Goal: Information Seeking & Learning: Learn about a topic

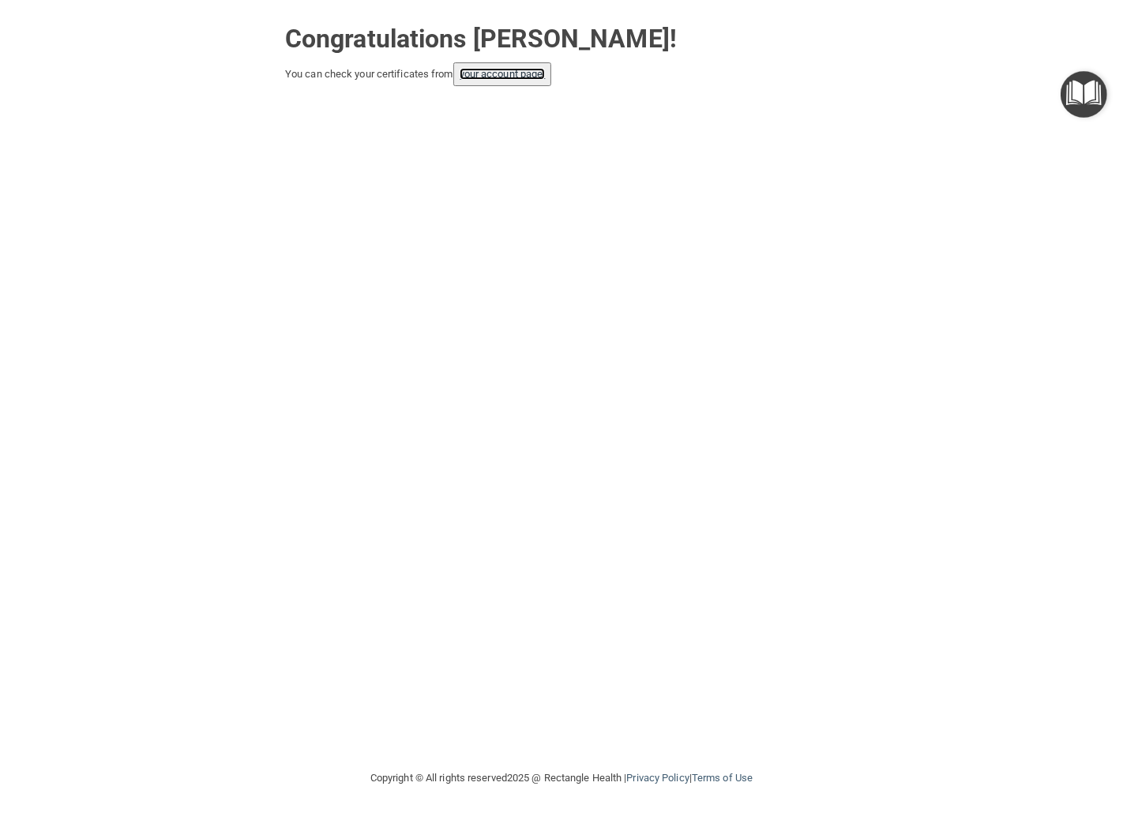
click at [539, 80] on link "your account page!" at bounding box center [503, 74] width 86 height 12
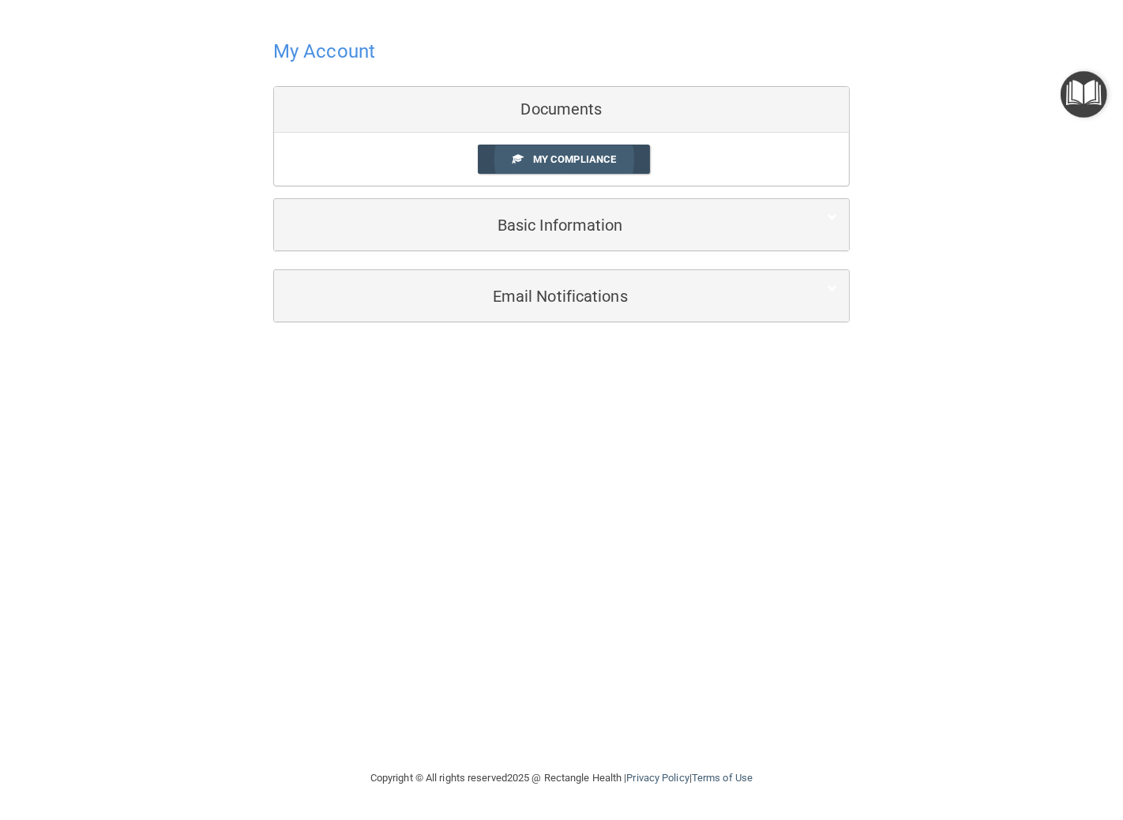
click at [540, 155] on span "My Compliance" at bounding box center [574, 159] width 83 height 12
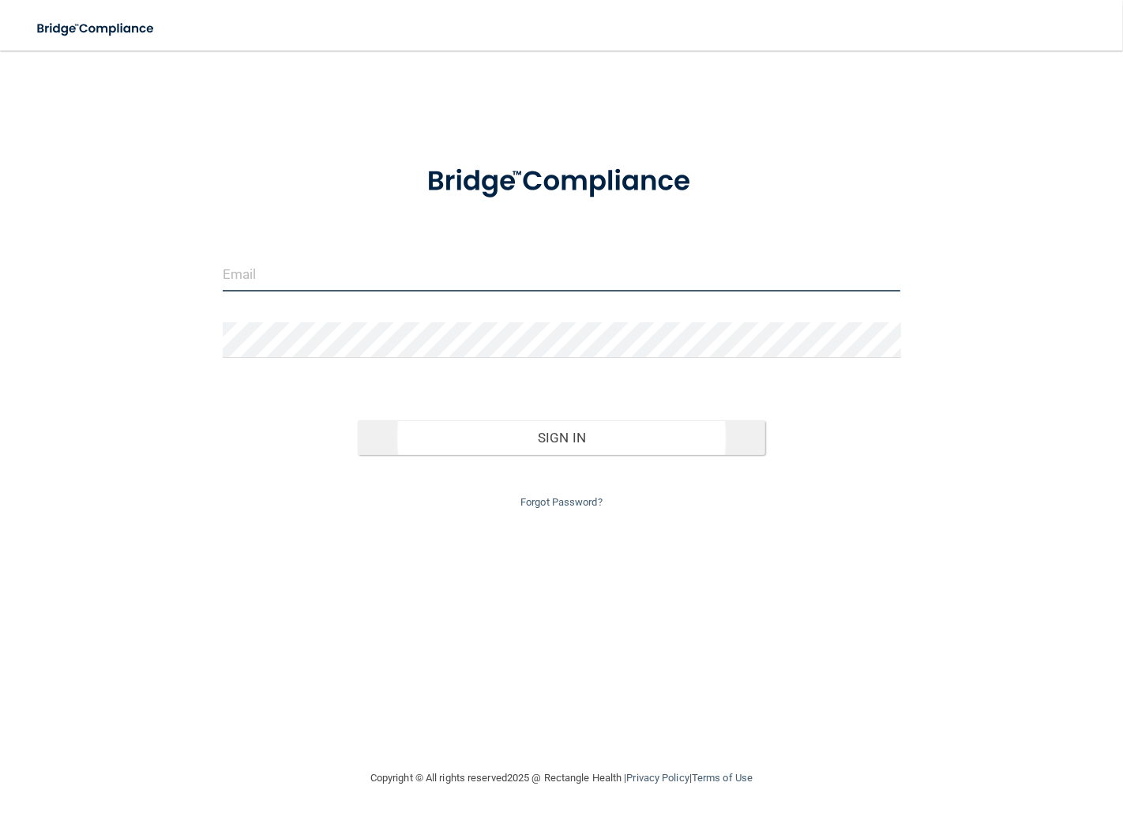
type input "[EMAIL_ADDRESS][DOMAIN_NAME]"
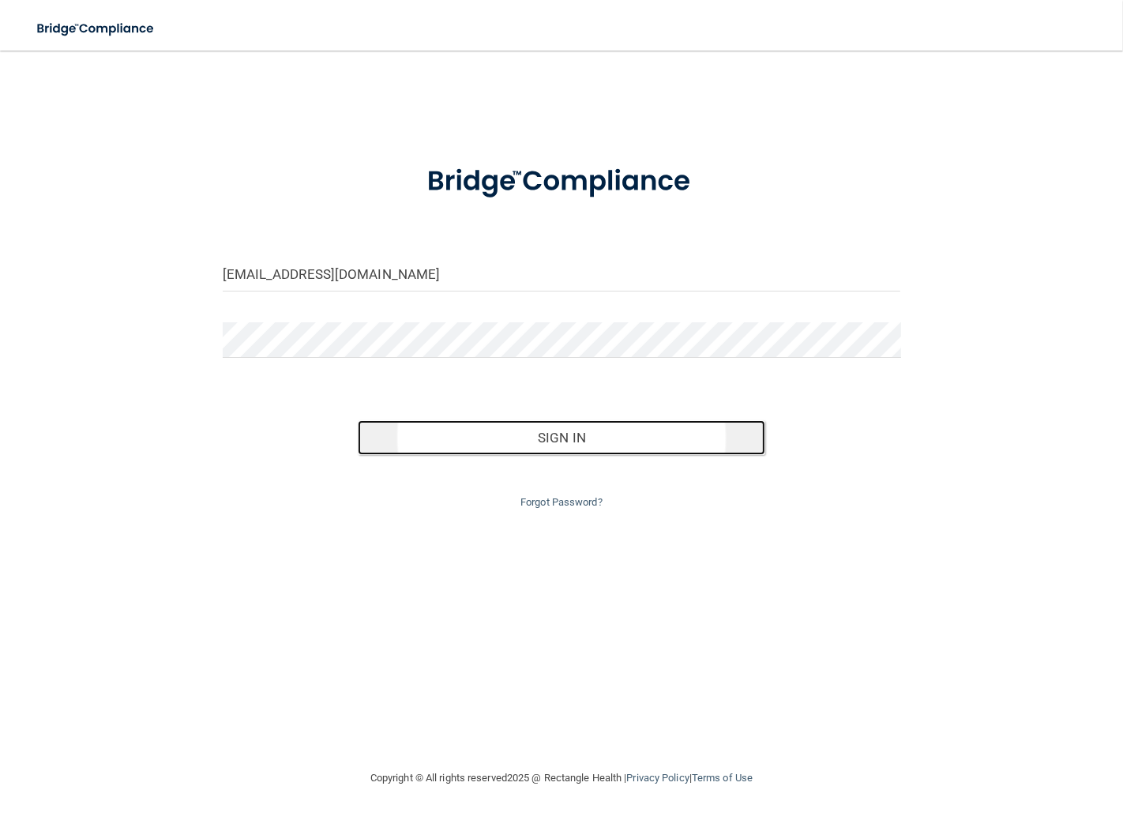
click at [653, 447] on button "Sign In" at bounding box center [561, 437] width 407 height 35
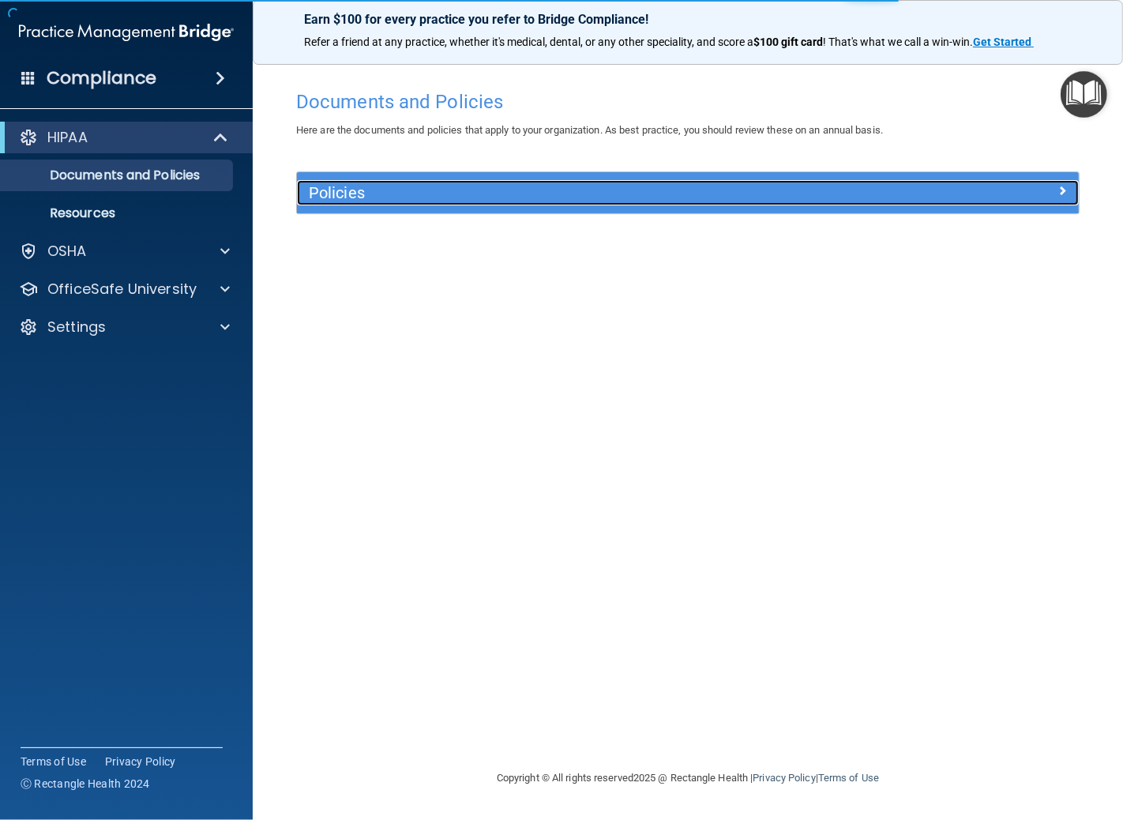
click at [1068, 186] on div at bounding box center [982, 189] width 196 height 19
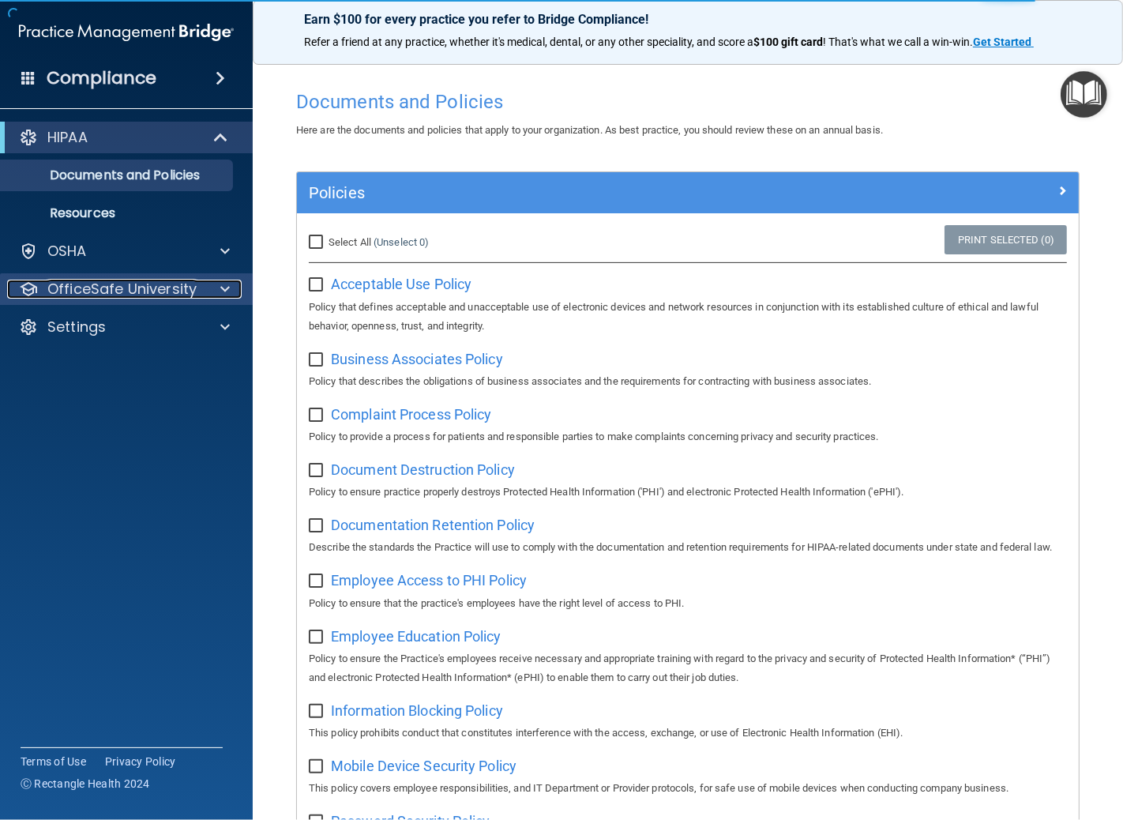
click at [166, 295] on p "OfficeSafe University" at bounding box center [121, 289] width 149 height 19
click at [201, 290] on div "OfficeSafe University" at bounding box center [105, 289] width 196 height 19
click at [223, 288] on span at bounding box center [224, 289] width 9 height 19
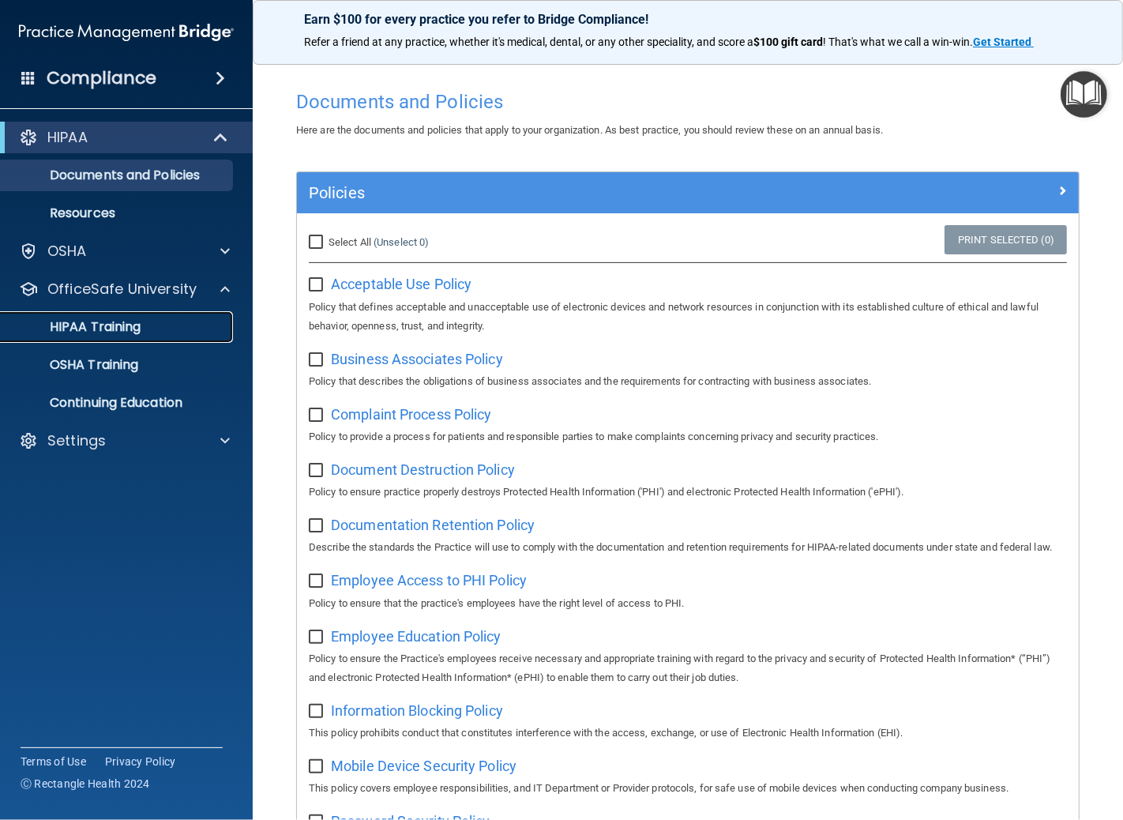
click at [137, 330] on p "HIPAA Training" at bounding box center [75, 327] width 130 height 16
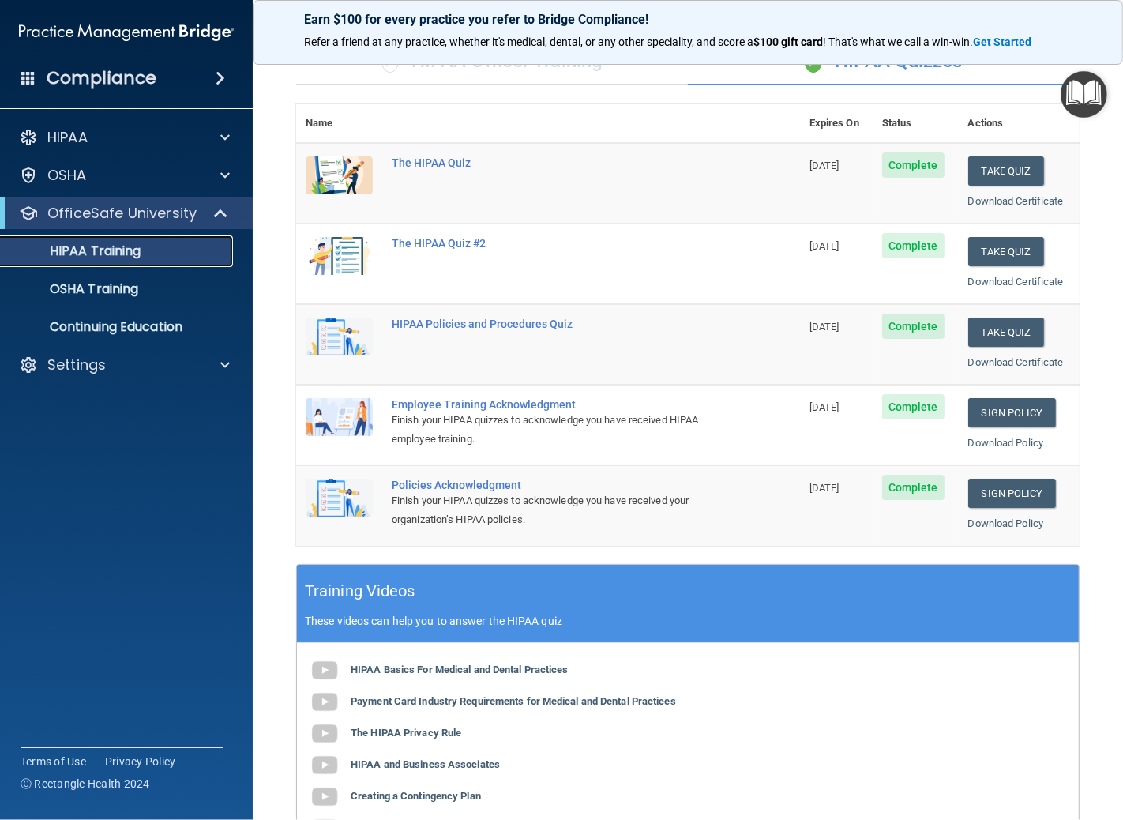
scroll to position [104, 0]
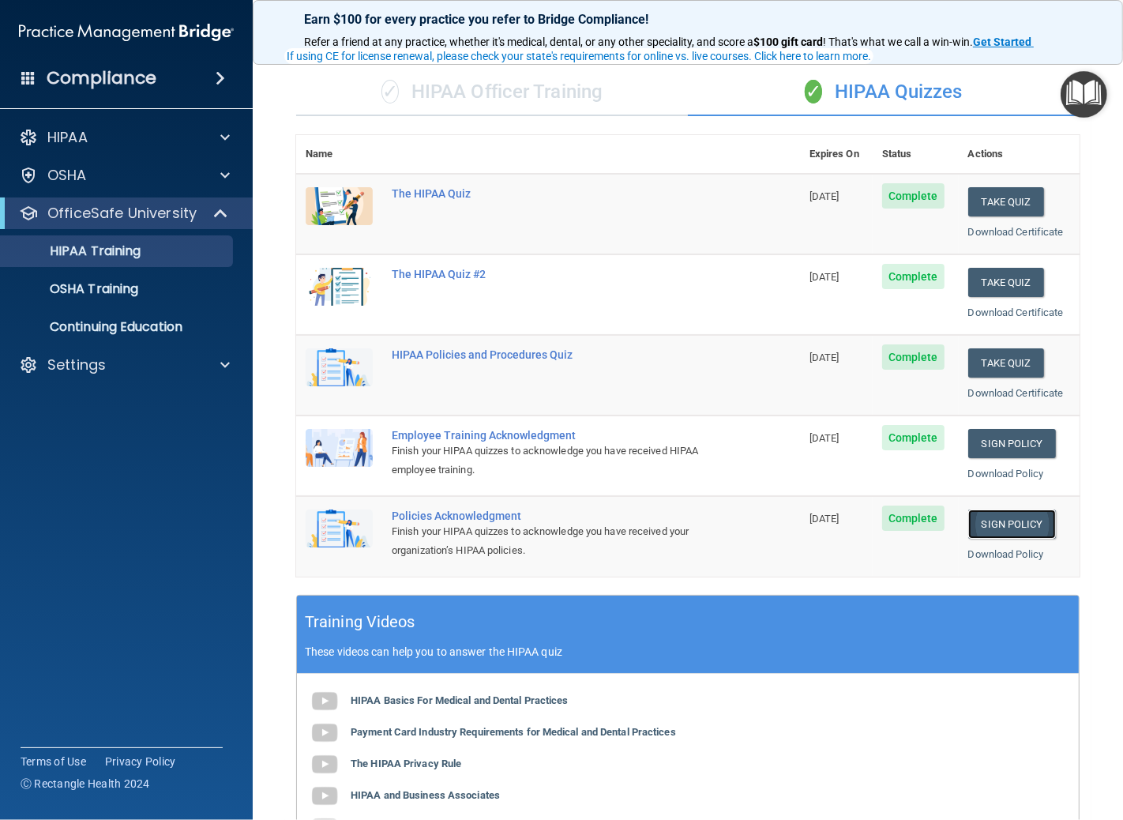
click at [1000, 525] on link "Sign Policy" at bounding box center [1013, 524] width 88 height 29
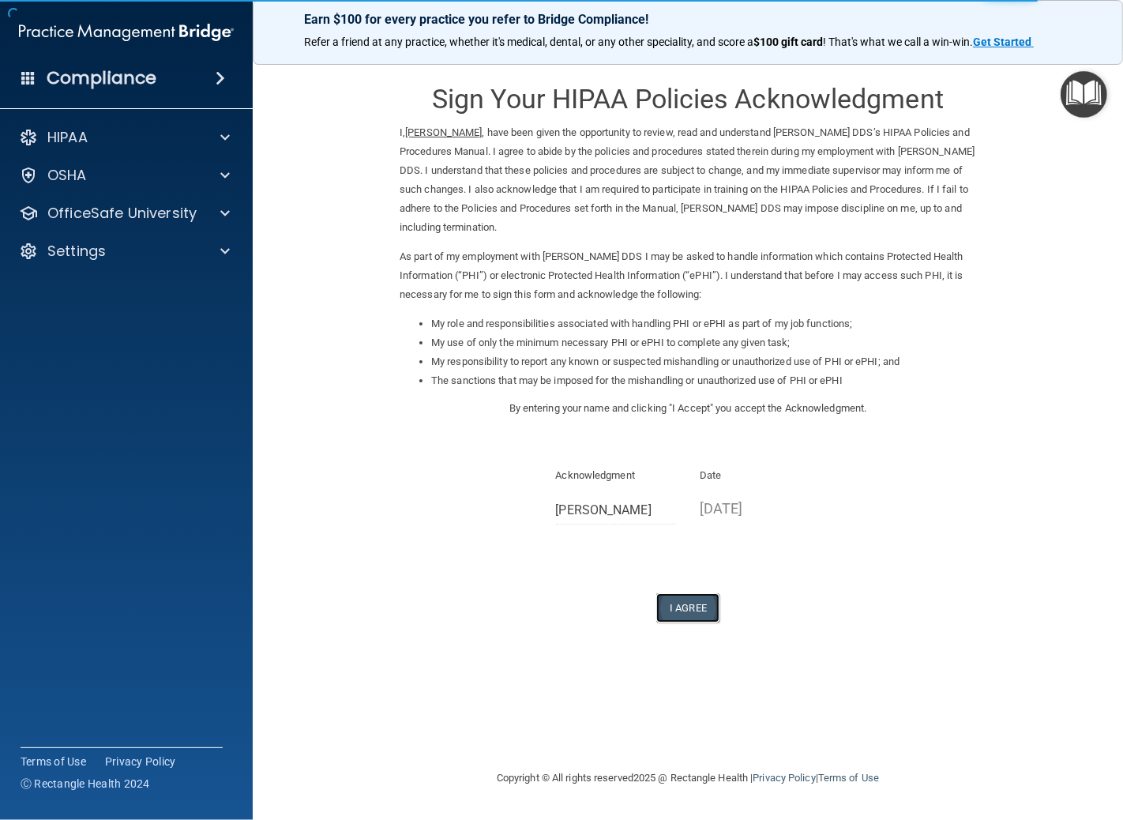
click at [681, 614] on button "I Agree" at bounding box center [688, 607] width 63 height 29
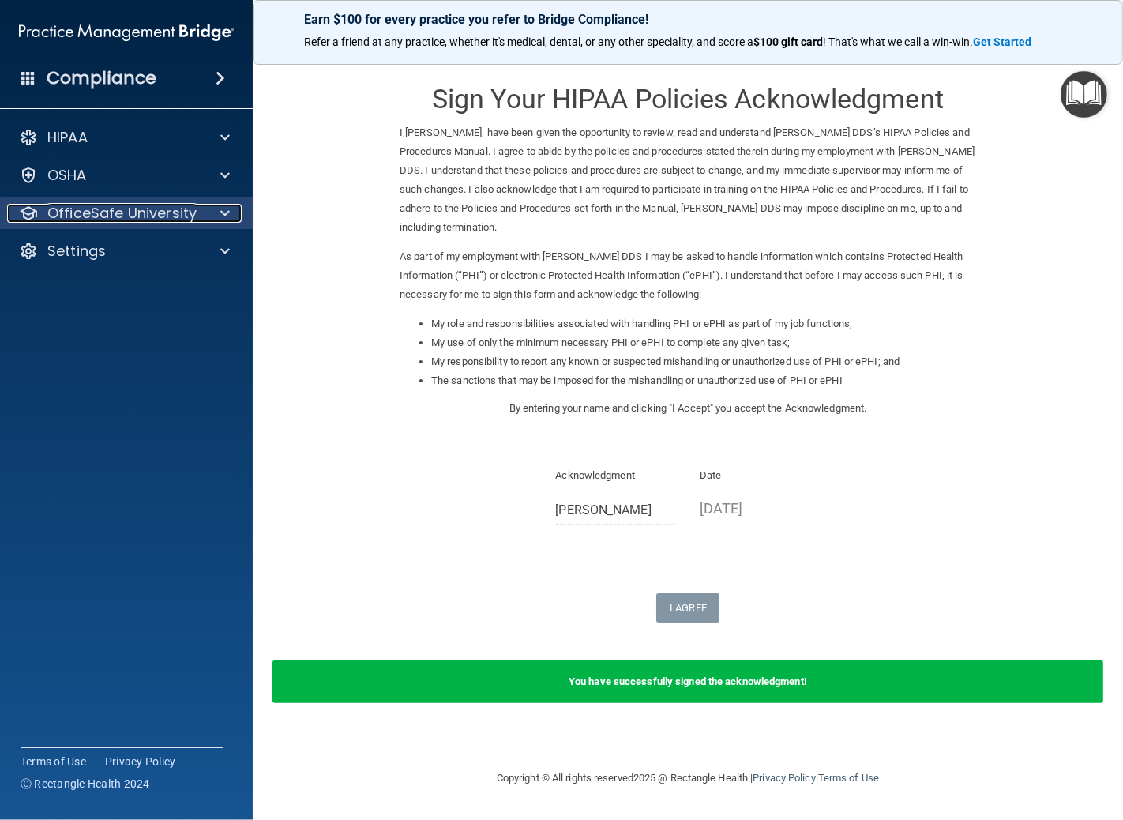
click at [204, 215] on div at bounding box center [223, 213] width 40 height 19
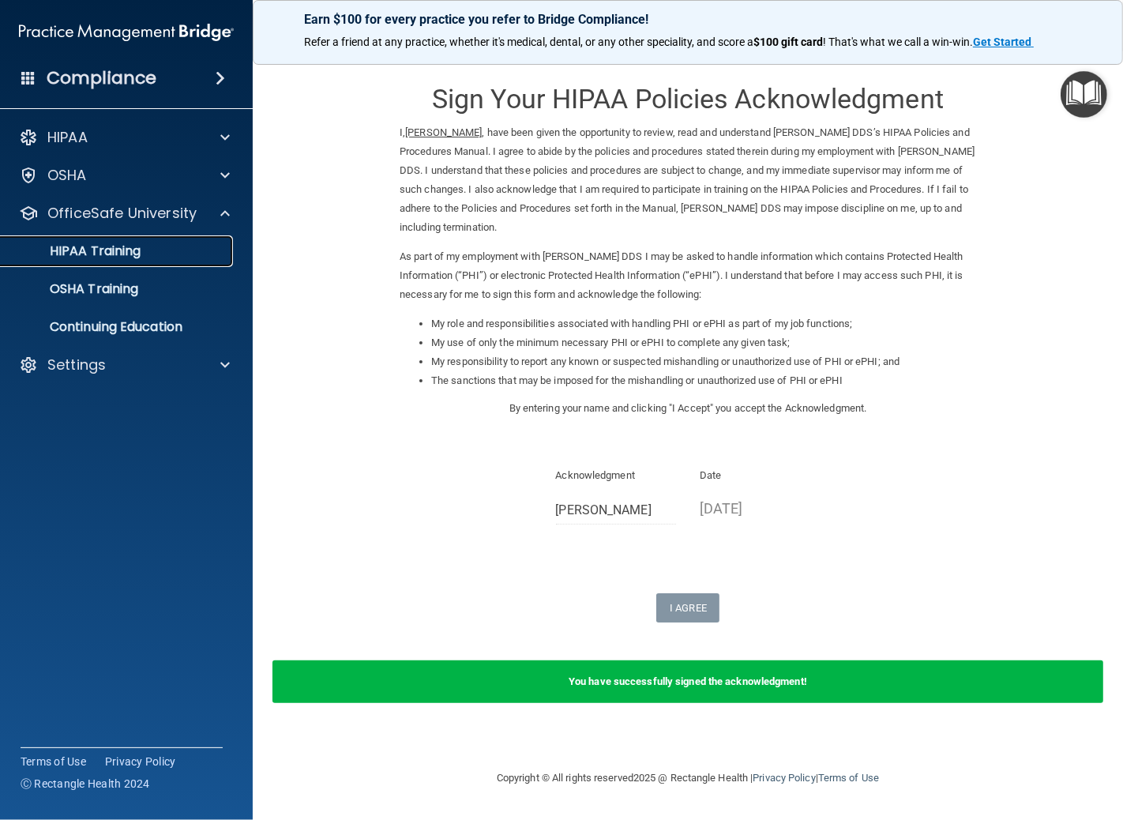
click at [147, 259] on link "HIPAA Training" at bounding box center [108, 251] width 249 height 32
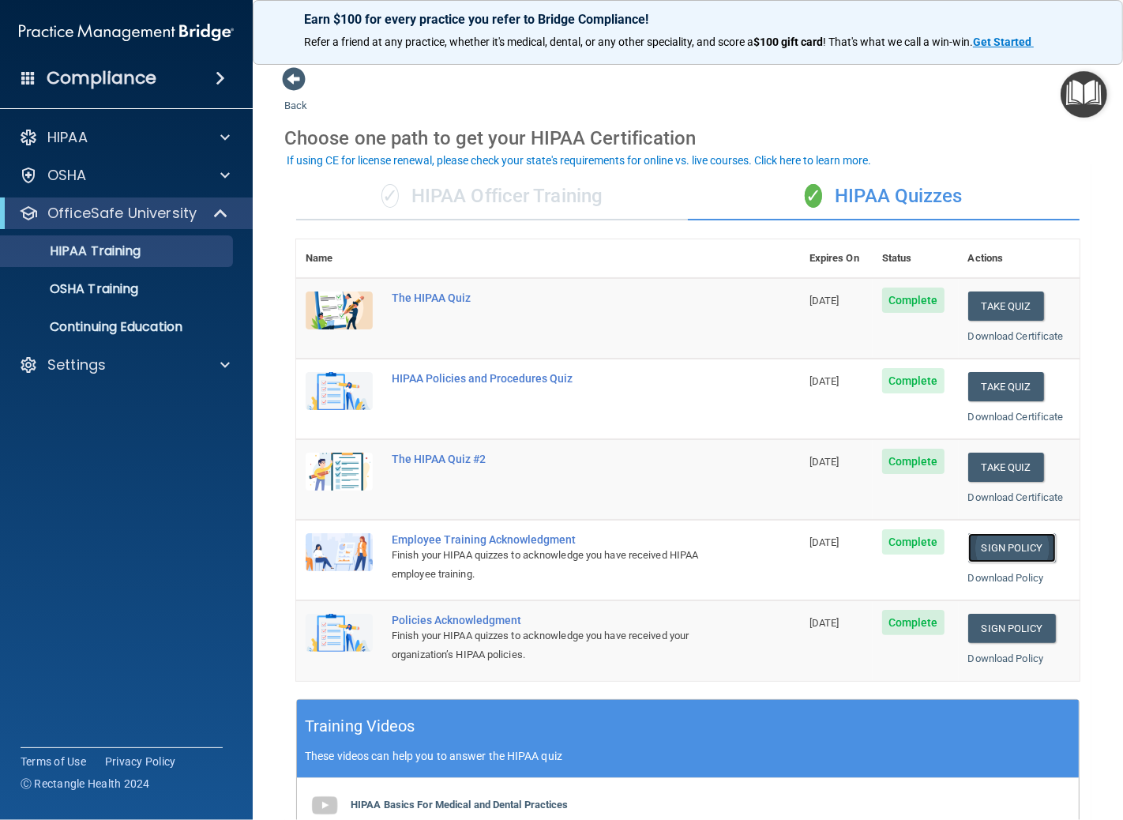
click at [1021, 541] on link "Sign Policy" at bounding box center [1013, 547] width 88 height 29
click at [126, 293] on p "OSHA Training" at bounding box center [74, 289] width 128 height 16
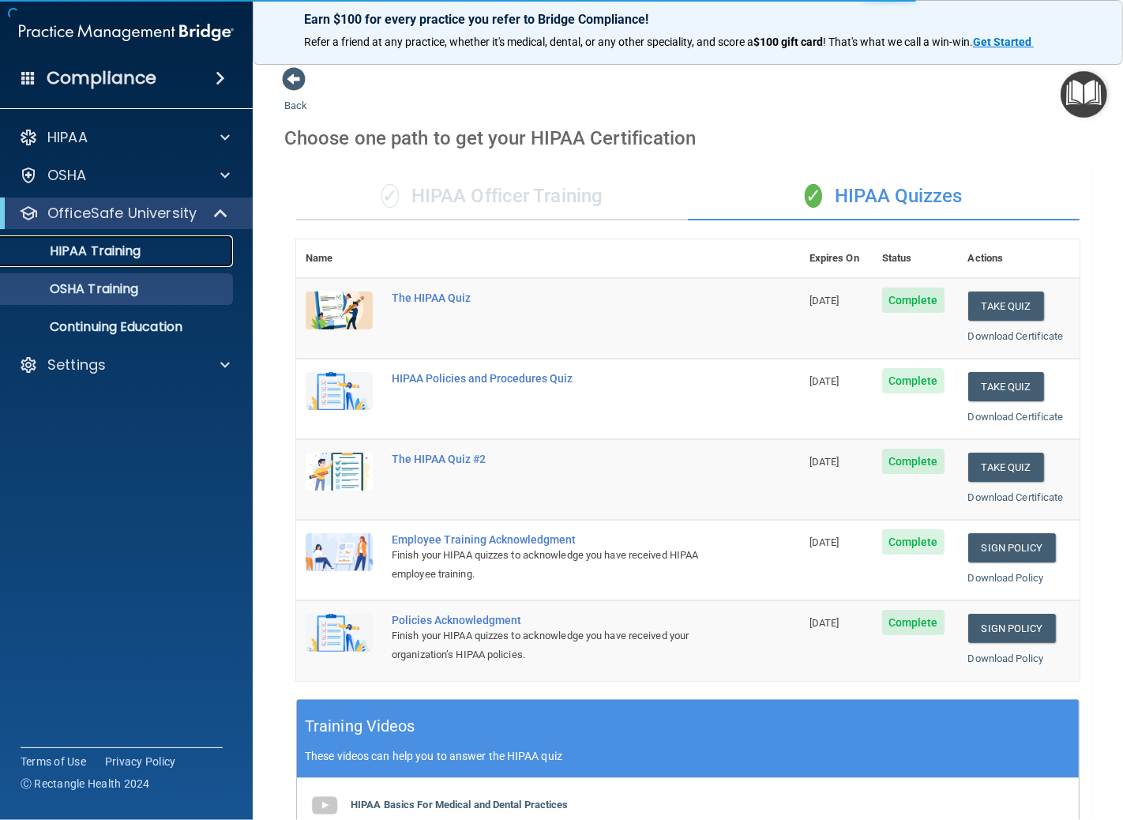
click at [126, 254] on p "HIPAA Training" at bounding box center [75, 251] width 130 height 16
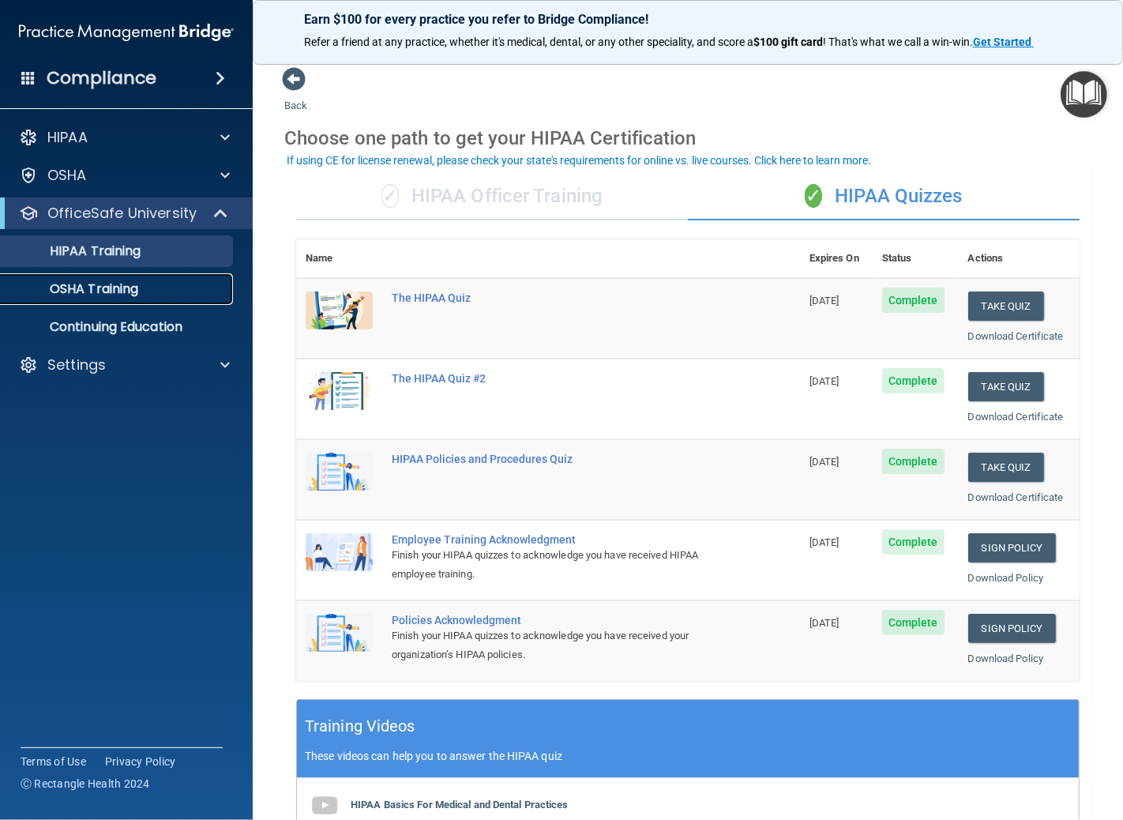
click at [138, 289] on p "OSHA Training" at bounding box center [74, 289] width 128 height 16
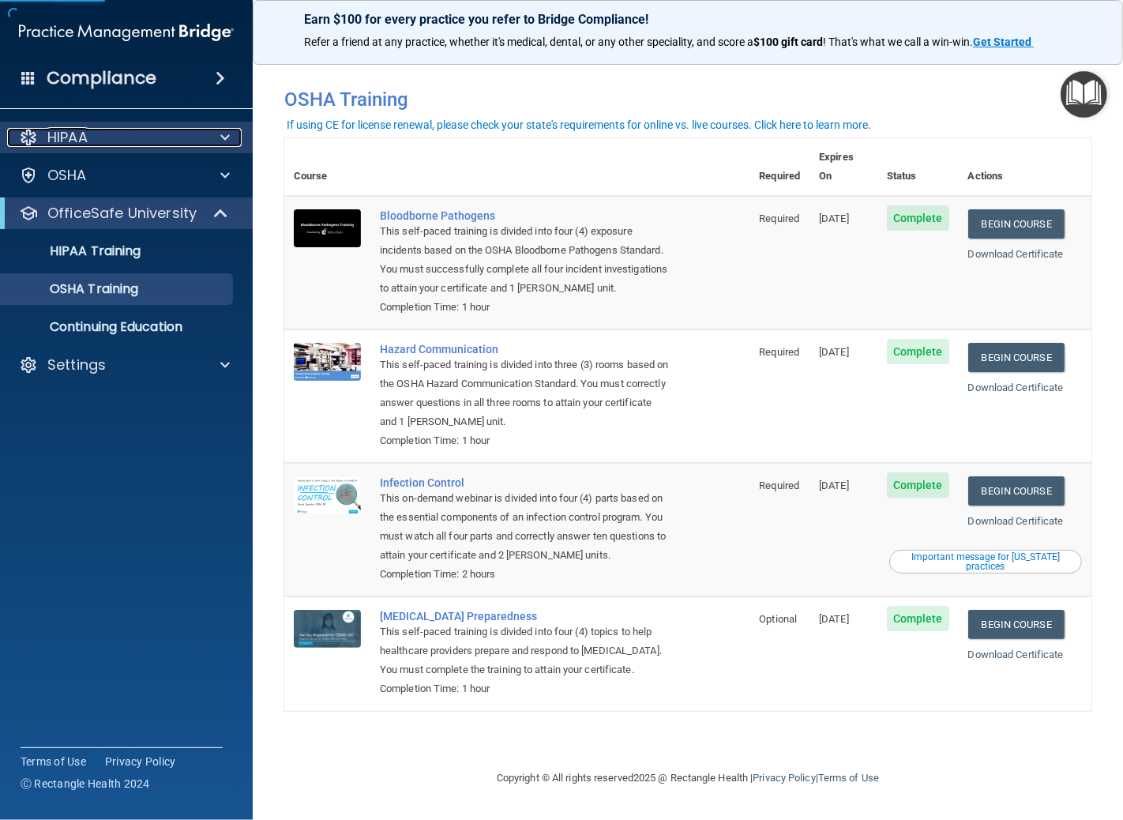
click at [201, 137] on div "HIPAA" at bounding box center [105, 137] width 196 height 19
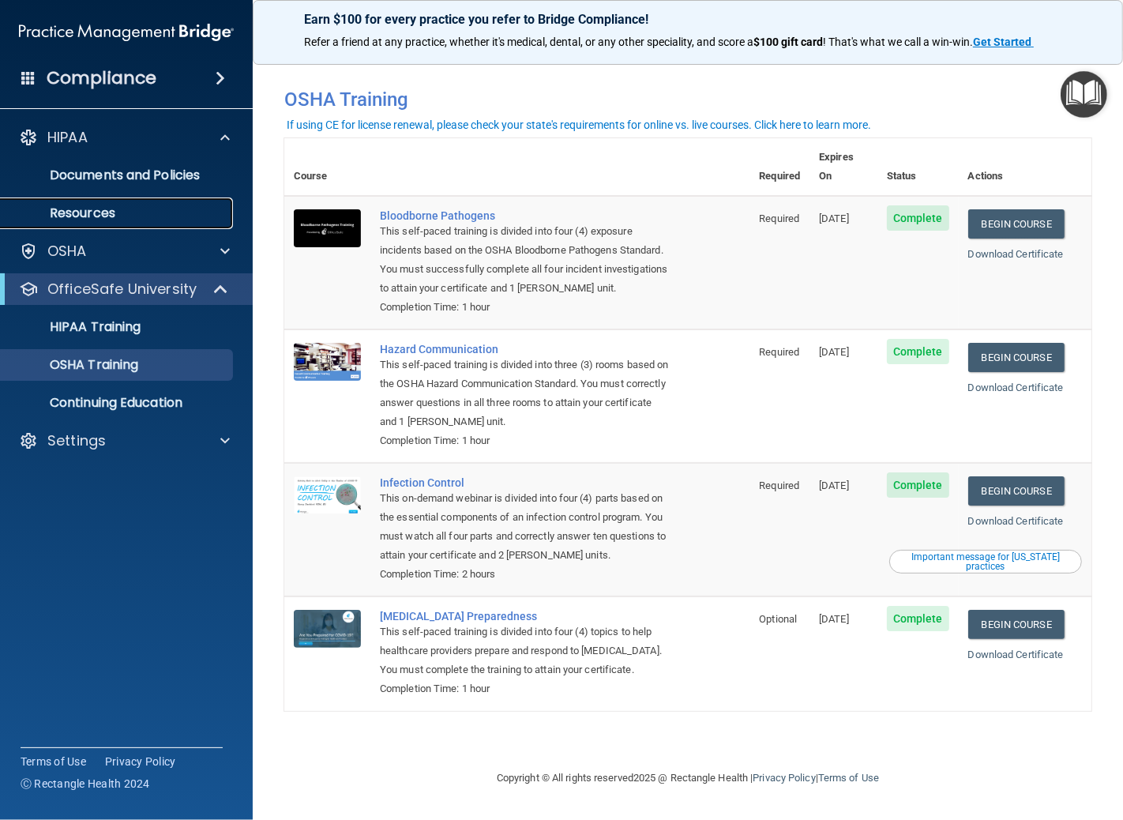
click at [137, 210] on p "Resources" at bounding box center [118, 213] width 216 height 16
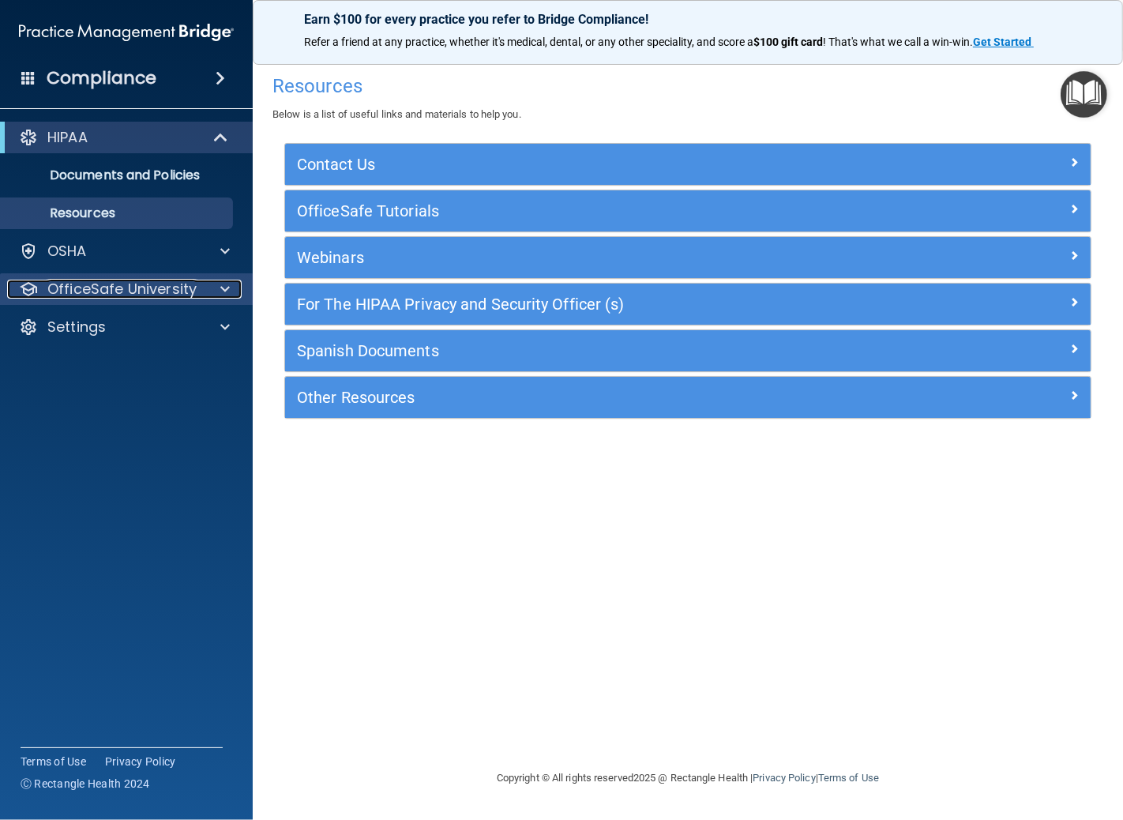
click at [191, 284] on p "OfficeSafe University" at bounding box center [121, 289] width 149 height 19
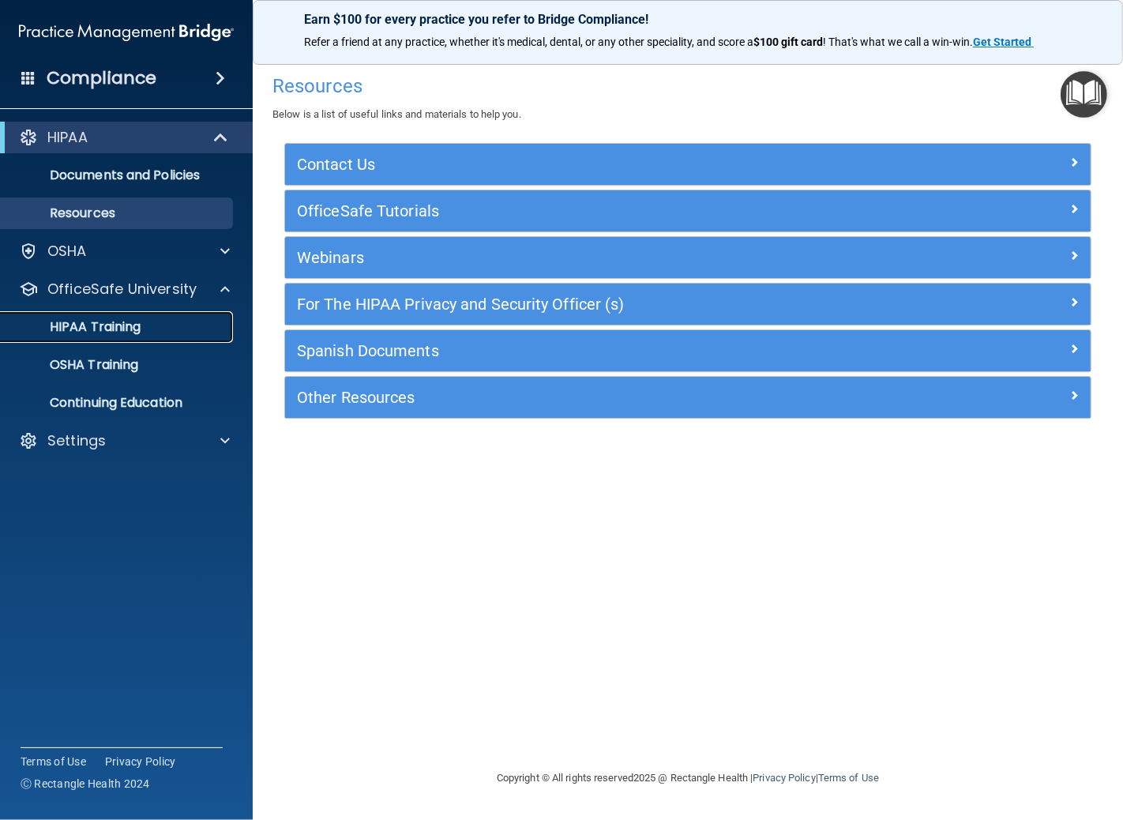
click at [164, 320] on div "HIPAA Training" at bounding box center [118, 327] width 216 height 16
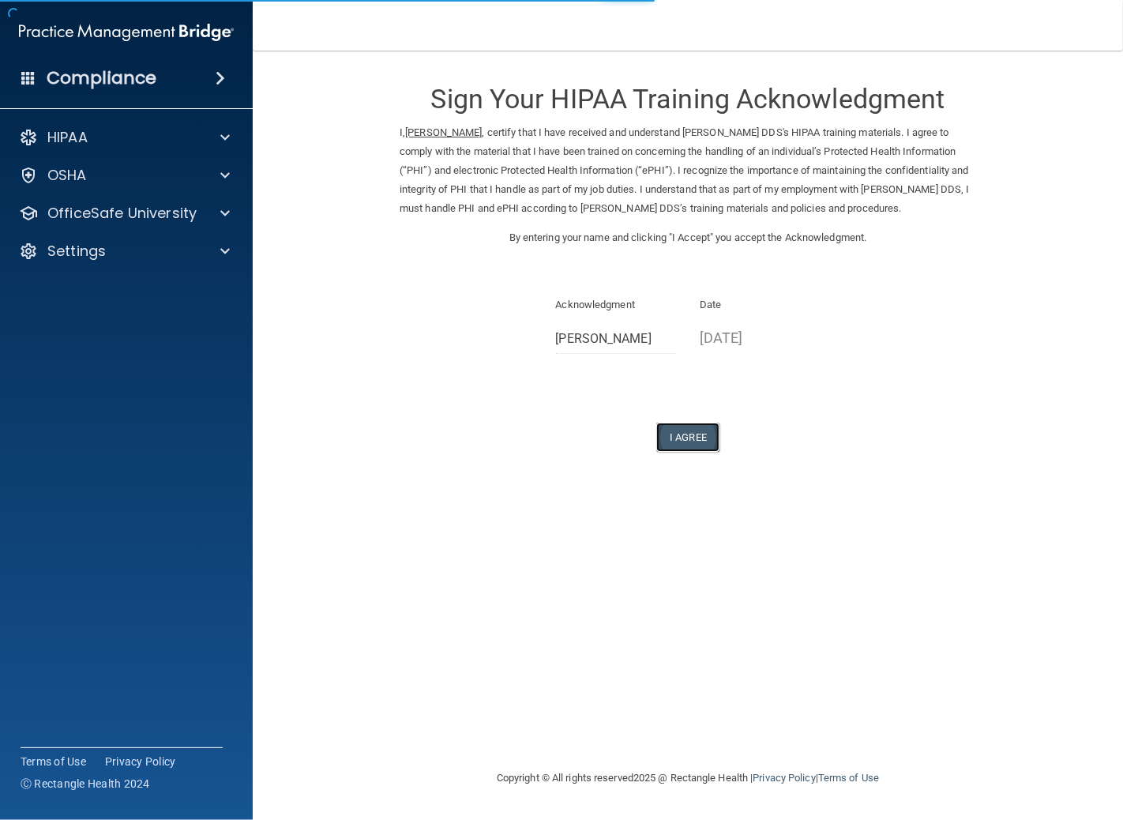
click at [693, 438] on button "I Agree" at bounding box center [688, 437] width 63 height 29
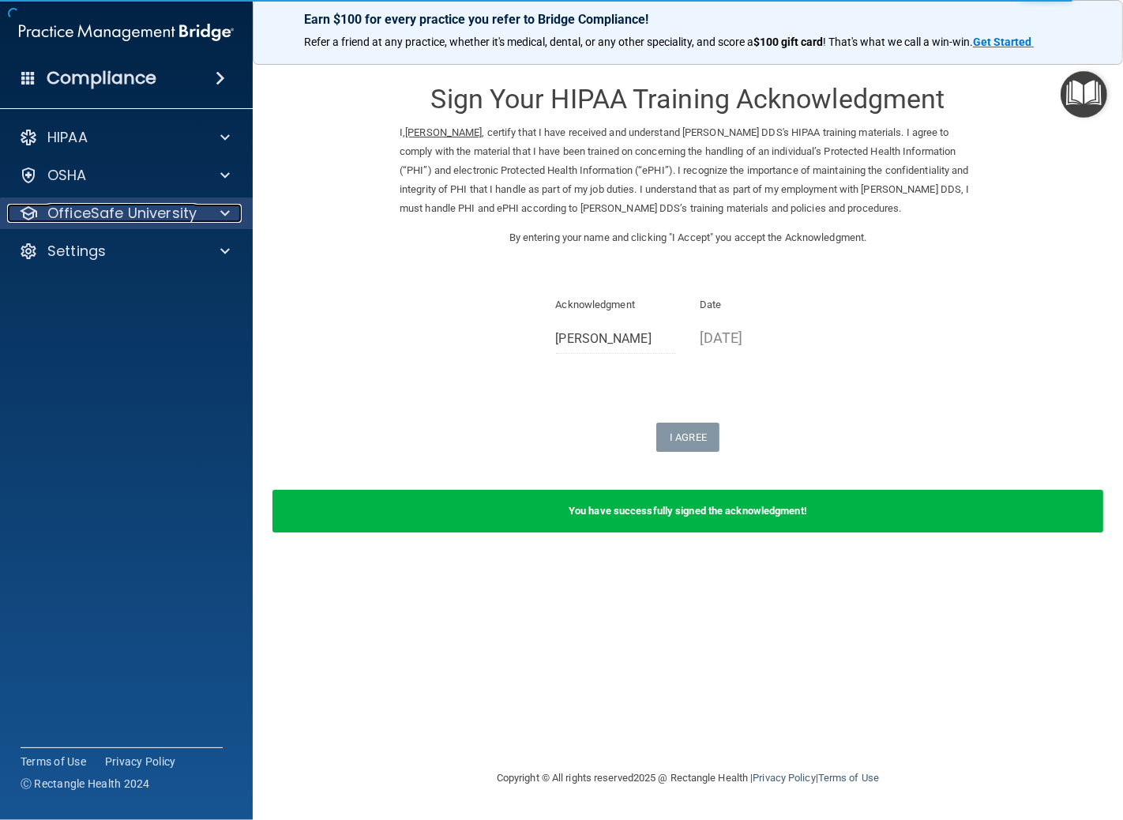
click at [191, 212] on p "OfficeSafe University" at bounding box center [121, 213] width 149 height 19
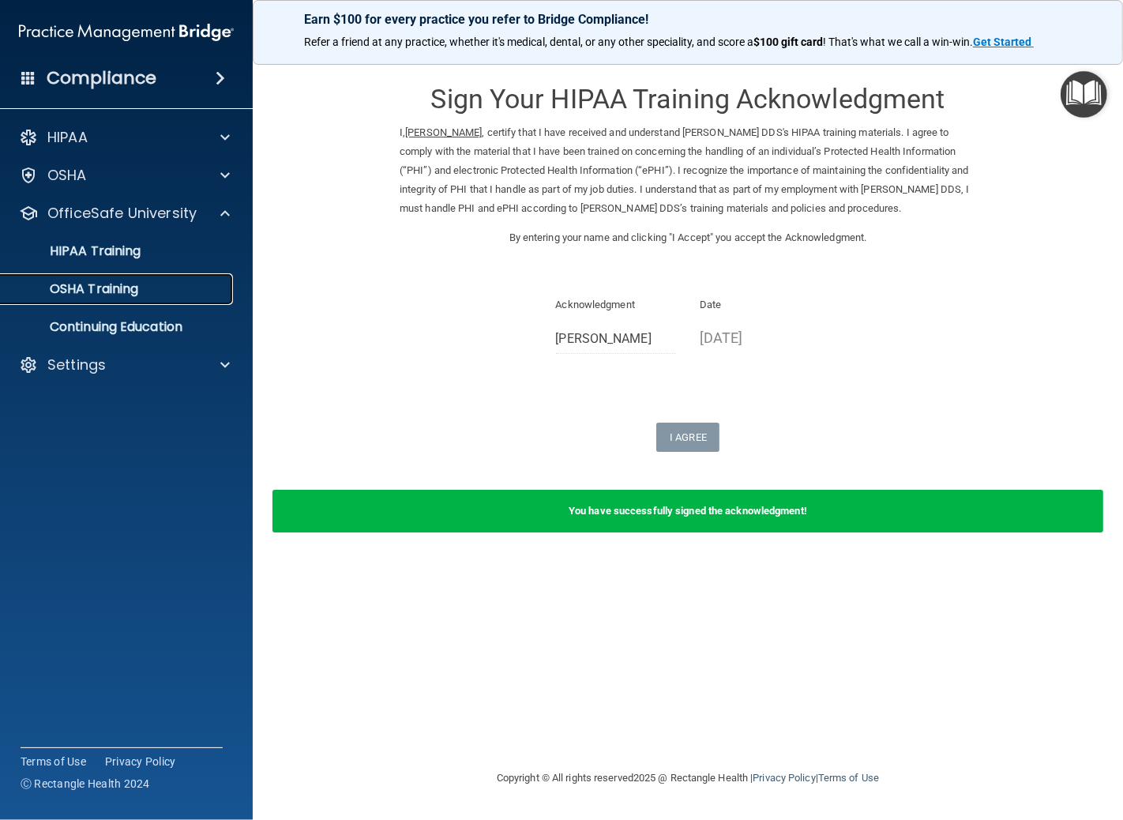
click at [142, 290] on div "OSHA Training" at bounding box center [118, 289] width 216 height 16
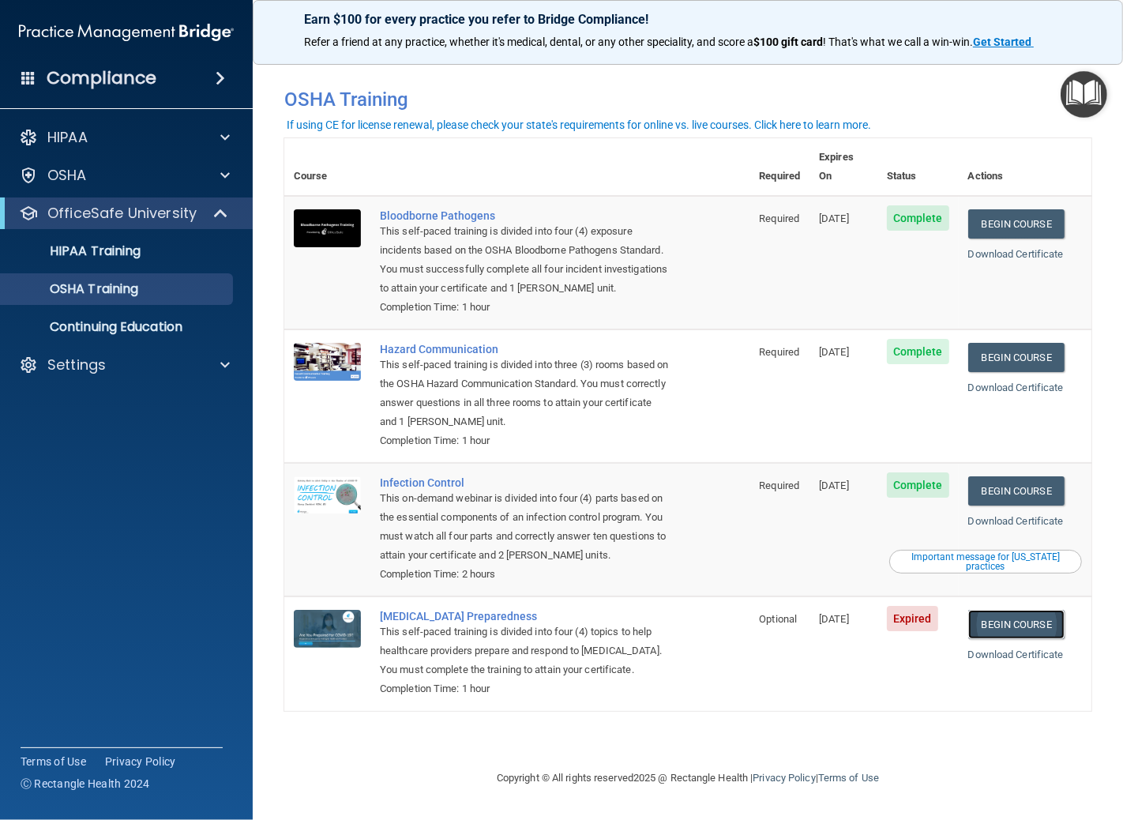
click at [1033, 610] on link "Begin Course" at bounding box center [1017, 624] width 96 height 29
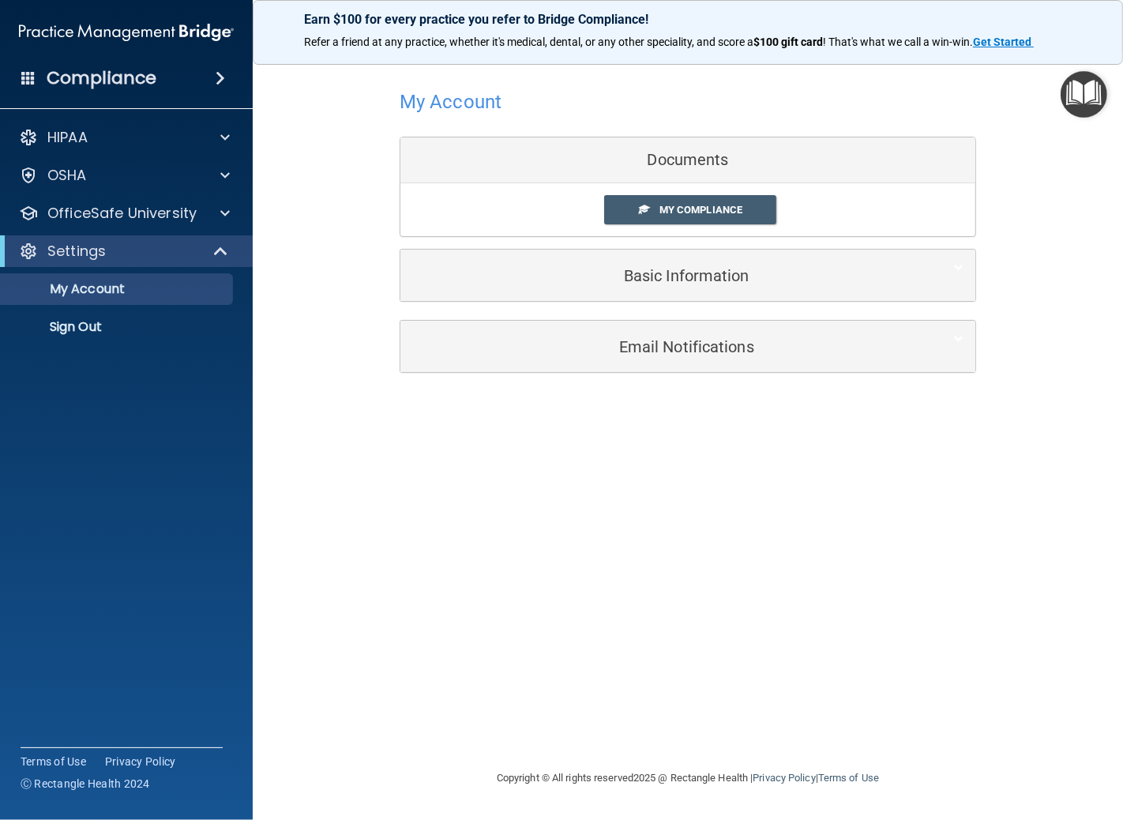
click at [676, 211] on span "My Compliance" at bounding box center [701, 210] width 83 height 12
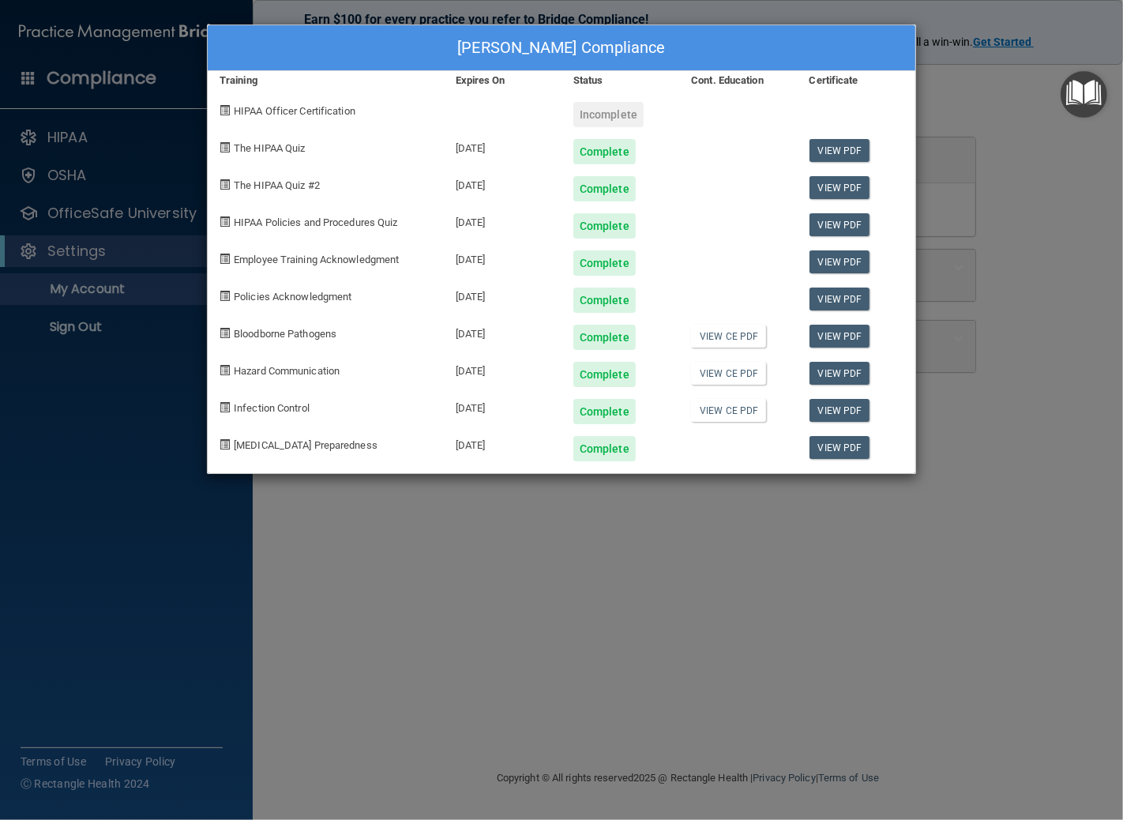
click at [1014, 137] on div "[PERSON_NAME] Compliance Training Expires On Status Cont. Education Certificate…" at bounding box center [561, 410] width 1123 height 820
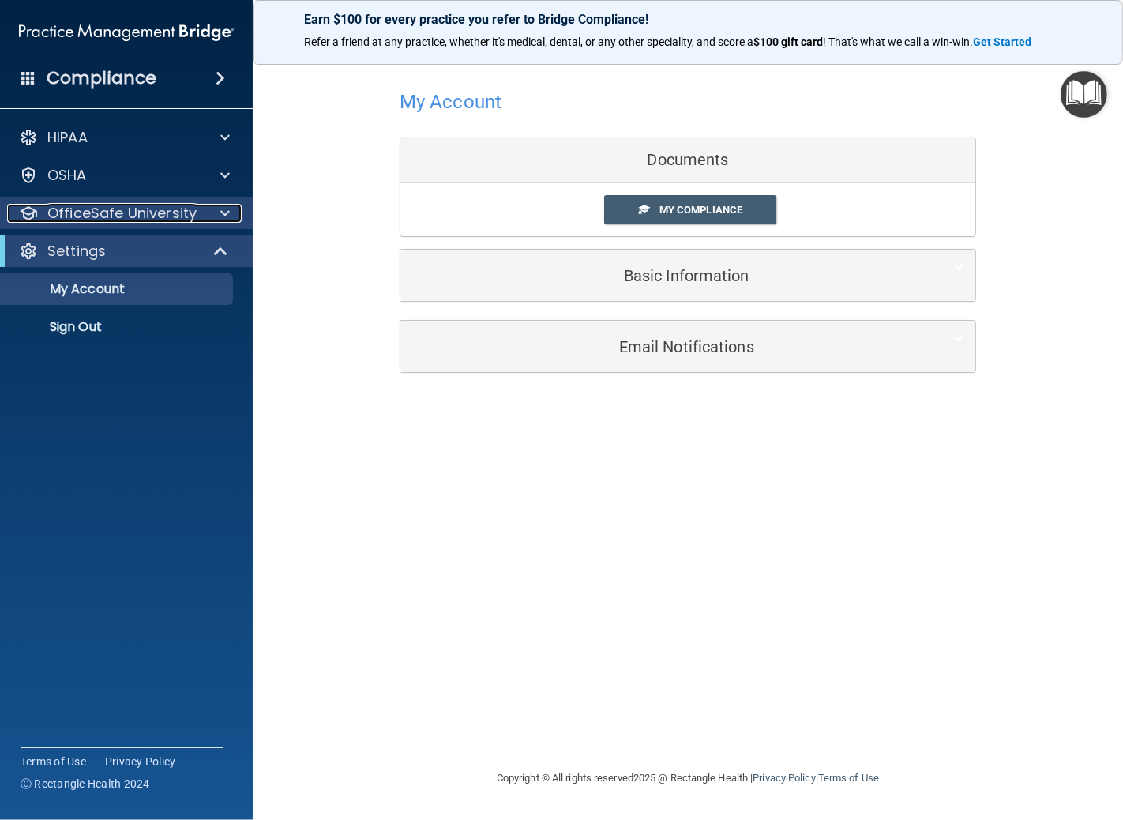
click at [231, 210] on div at bounding box center [223, 213] width 40 height 19
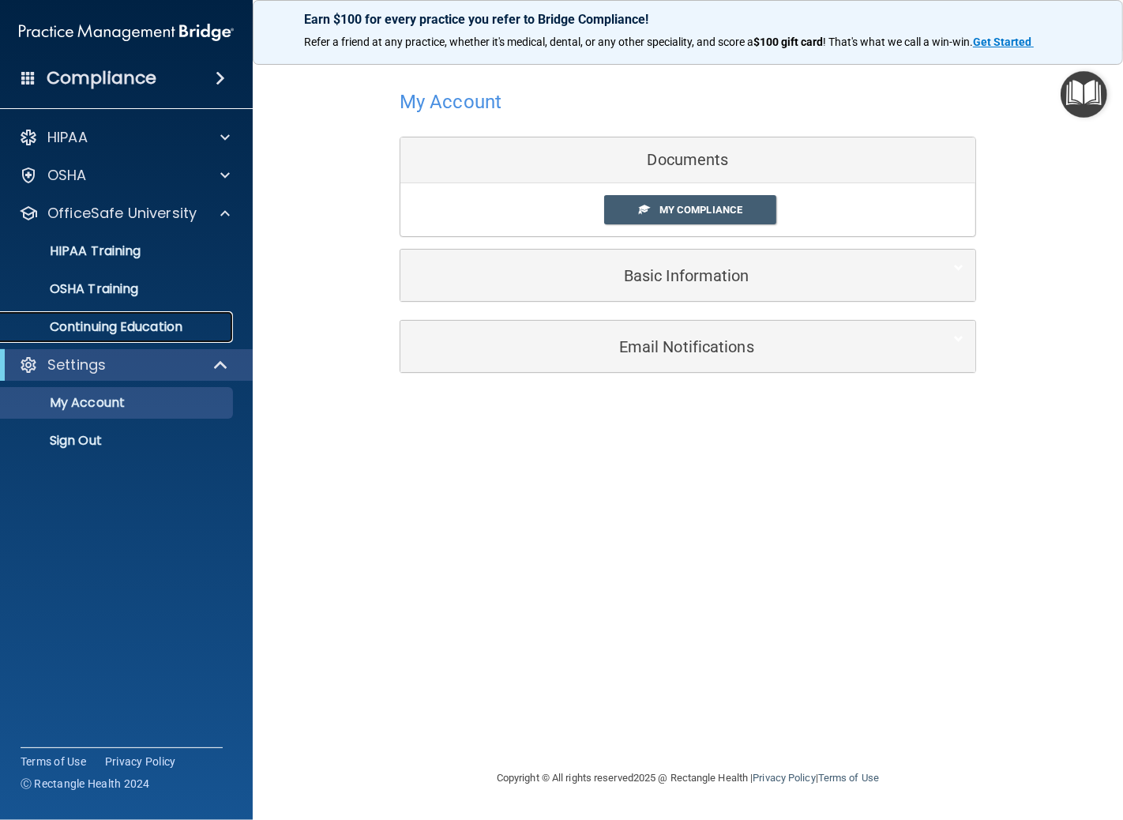
click at [156, 322] on p "Continuing Education" at bounding box center [118, 327] width 216 height 16
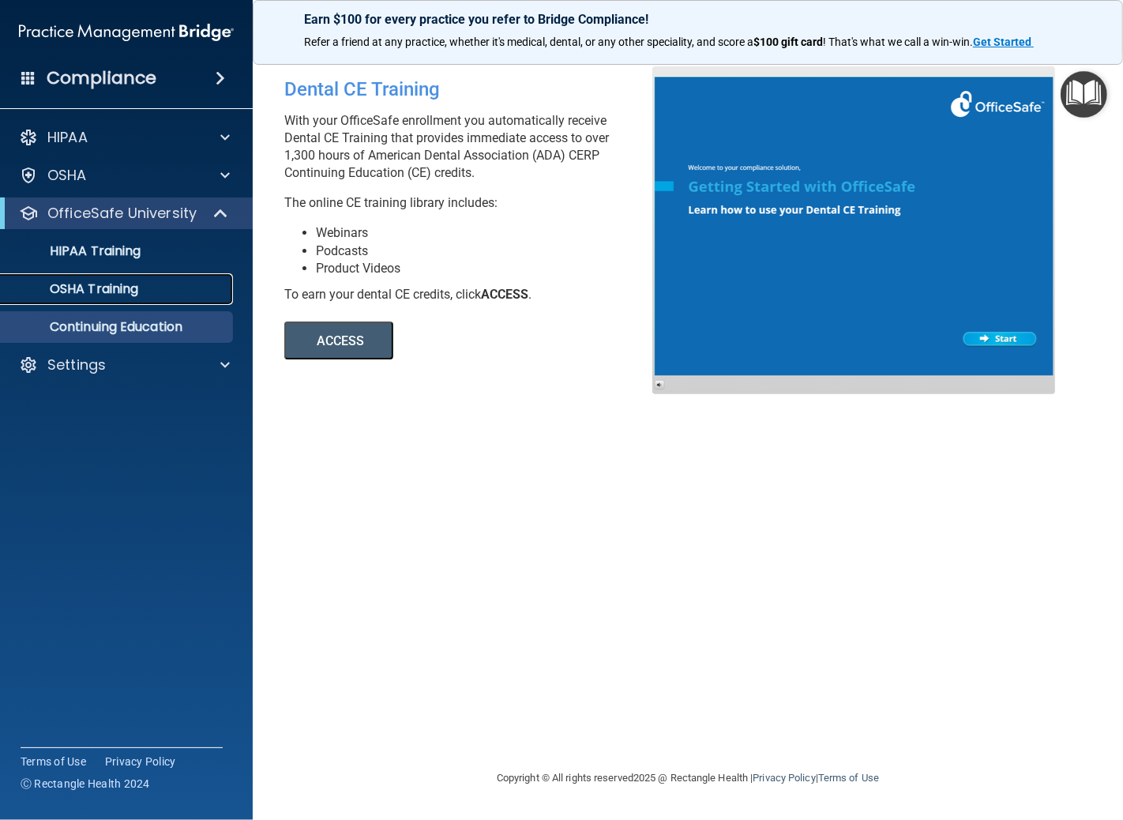
click at [133, 284] on p "OSHA Training" at bounding box center [74, 289] width 128 height 16
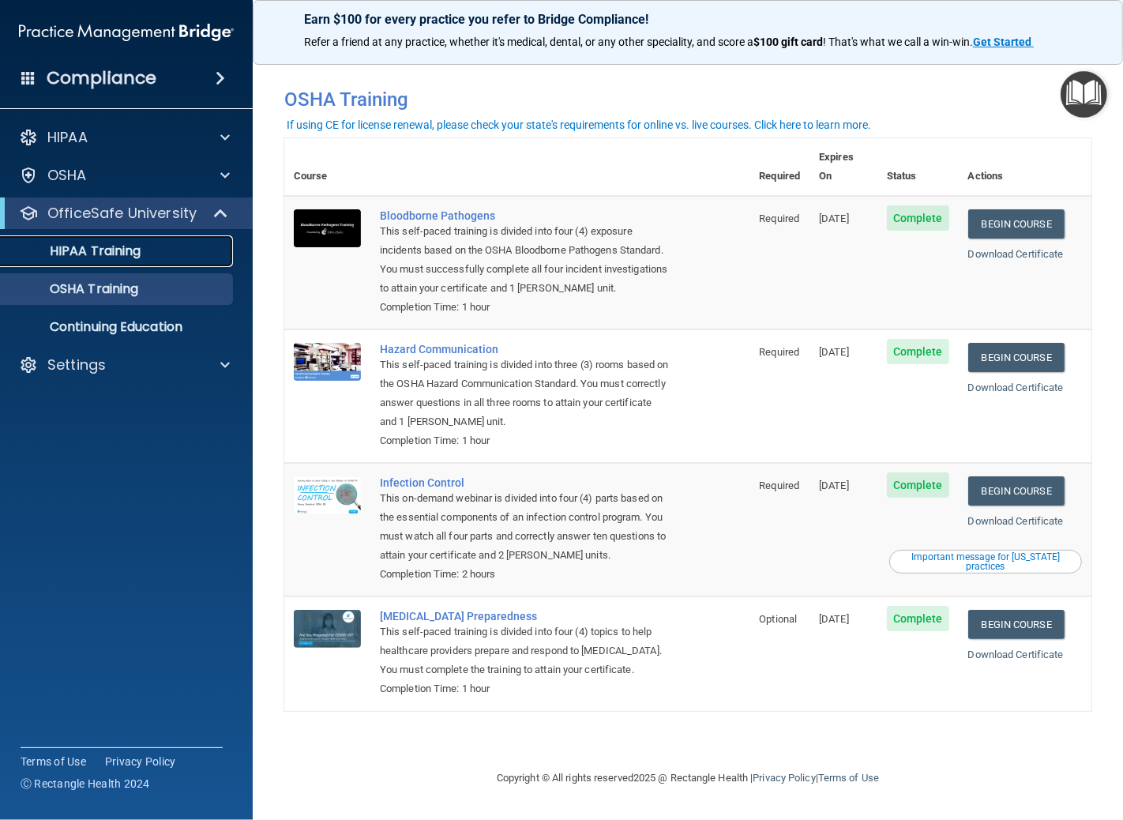
click at [115, 254] on p "HIPAA Training" at bounding box center [75, 251] width 130 height 16
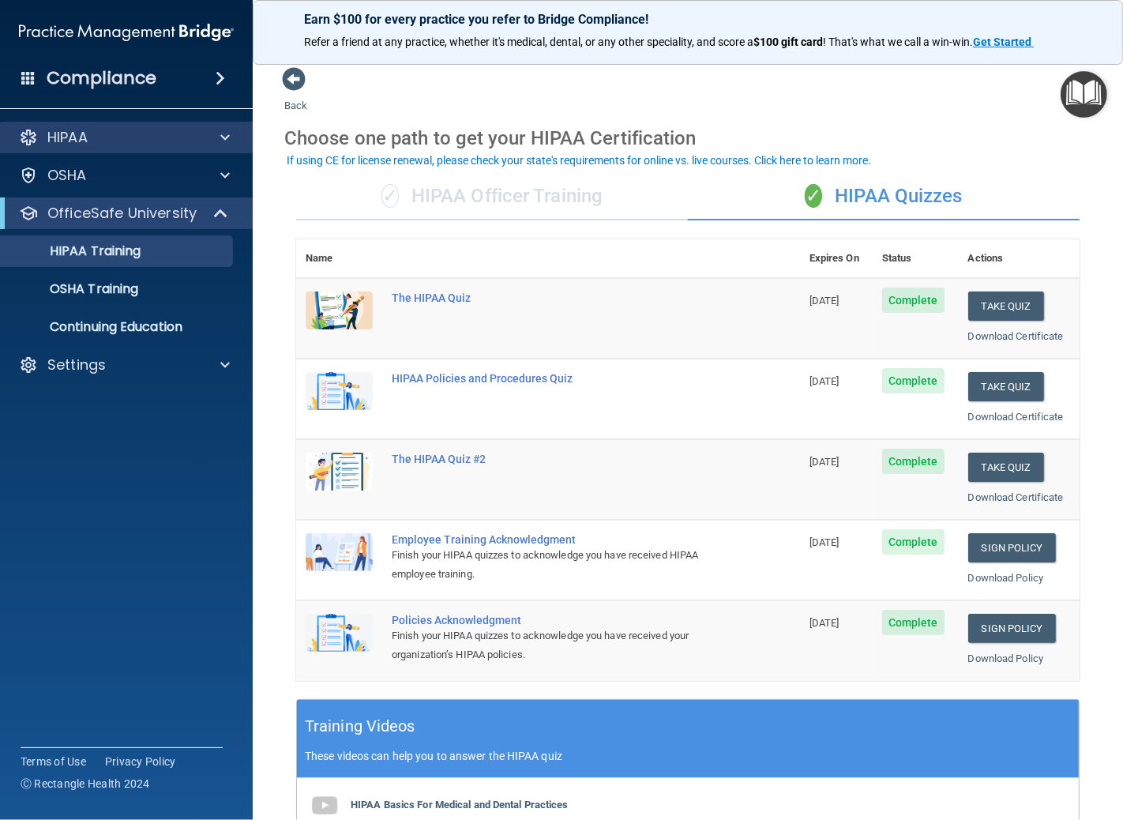
click at [103, 147] on div "HIPAA" at bounding box center [127, 138] width 254 height 32
click at [213, 136] on div at bounding box center [223, 137] width 40 height 19
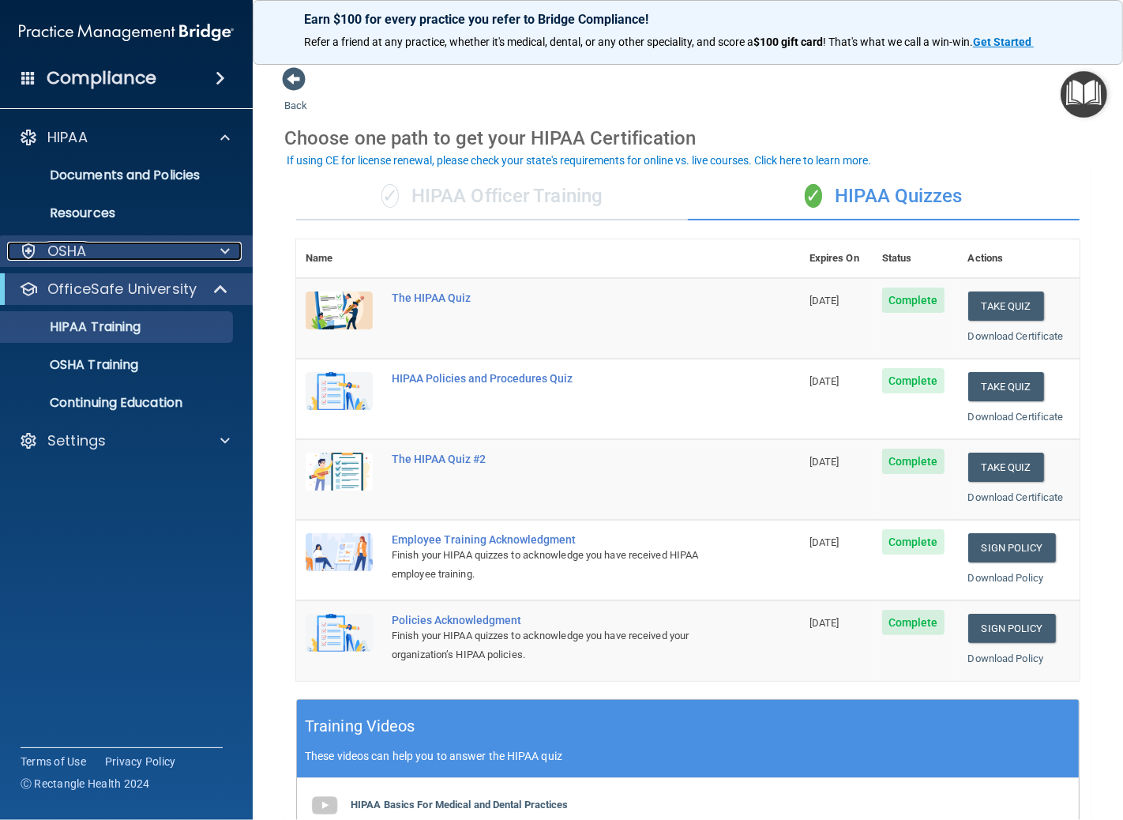
click at [106, 254] on div "OSHA" at bounding box center [105, 251] width 196 height 19
